Goal: Find specific page/section: Find specific page/section

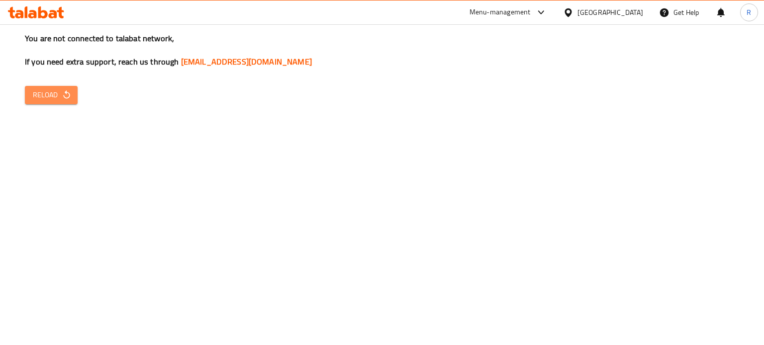
click at [42, 87] on button "Reload" at bounding box center [51, 95] width 53 height 18
click at [547, 10] on icon at bounding box center [541, 12] width 12 height 12
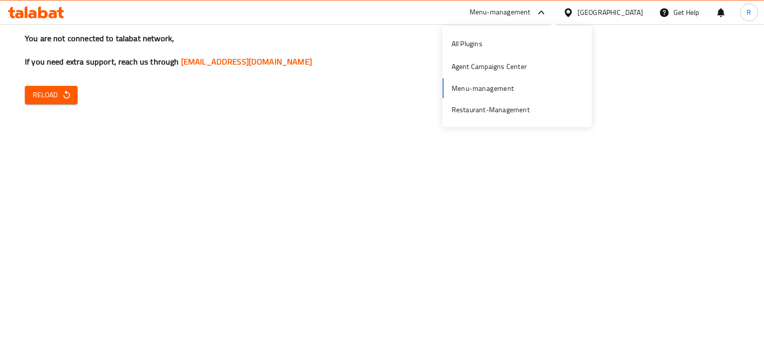
click at [485, 87] on div "All Plugins Agent Campaigns Center Menu-management Restaurant-Management" at bounding box center [516, 76] width 149 height 89
click at [421, 174] on div "You are not connected to talabat network, If you need extra support, reach us t…" at bounding box center [382, 172] width 764 height 345
click at [547, 9] on icon at bounding box center [541, 12] width 12 height 12
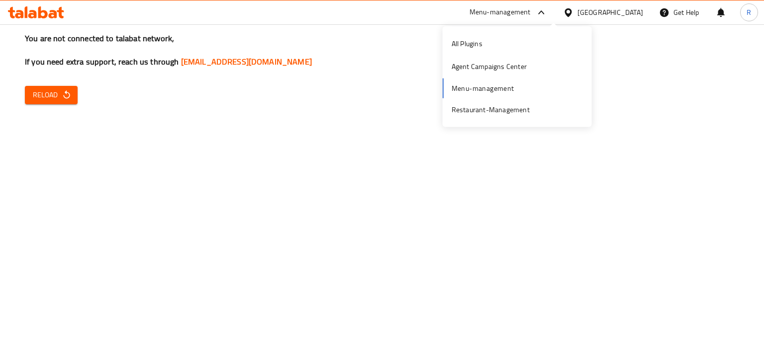
click at [462, 91] on div "All Plugins Agent Campaigns Center Menu-management Restaurant-Management" at bounding box center [516, 76] width 149 height 89
click at [470, 86] on div "All Plugins Agent Campaigns Center Menu-management Restaurant-Management" at bounding box center [516, 76] width 149 height 89
click at [475, 105] on div "Restaurant-Management" at bounding box center [490, 109] width 78 height 11
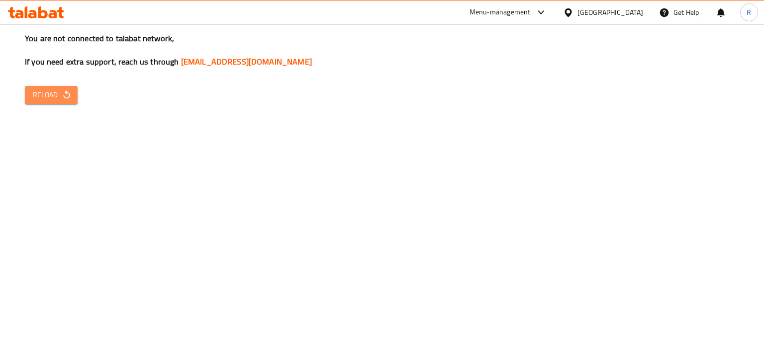
click at [43, 93] on span "Reload" at bounding box center [51, 95] width 37 height 12
click at [213, 56] on link "[EMAIL_ADDRESS][DOMAIN_NAME]" at bounding box center [246, 61] width 131 height 15
click at [216, 62] on link "[EMAIL_ADDRESS][DOMAIN_NAME]" at bounding box center [246, 61] width 131 height 15
click at [158, 208] on div "You are not connected to talabat network, If you need extra support, reach us t…" at bounding box center [382, 172] width 764 height 345
click at [47, 90] on span "Reload" at bounding box center [51, 95] width 37 height 12
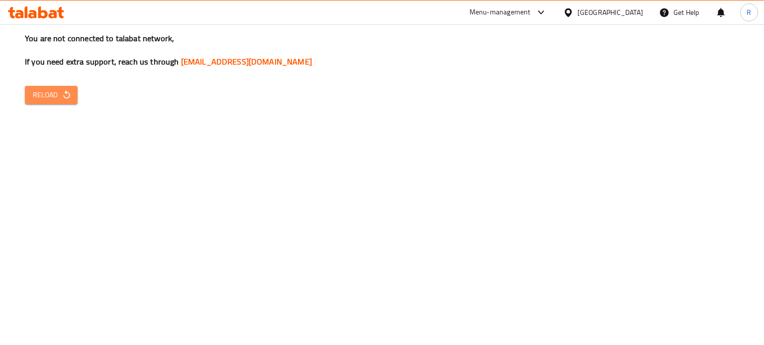
click at [56, 98] on span "Reload" at bounding box center [51, 95] width 37 height 12
click at [52, 99] on span "Reload" at bounding box center [51, 95] width 37 height 12
